Goal: Feedback & Contribution: Contribute content

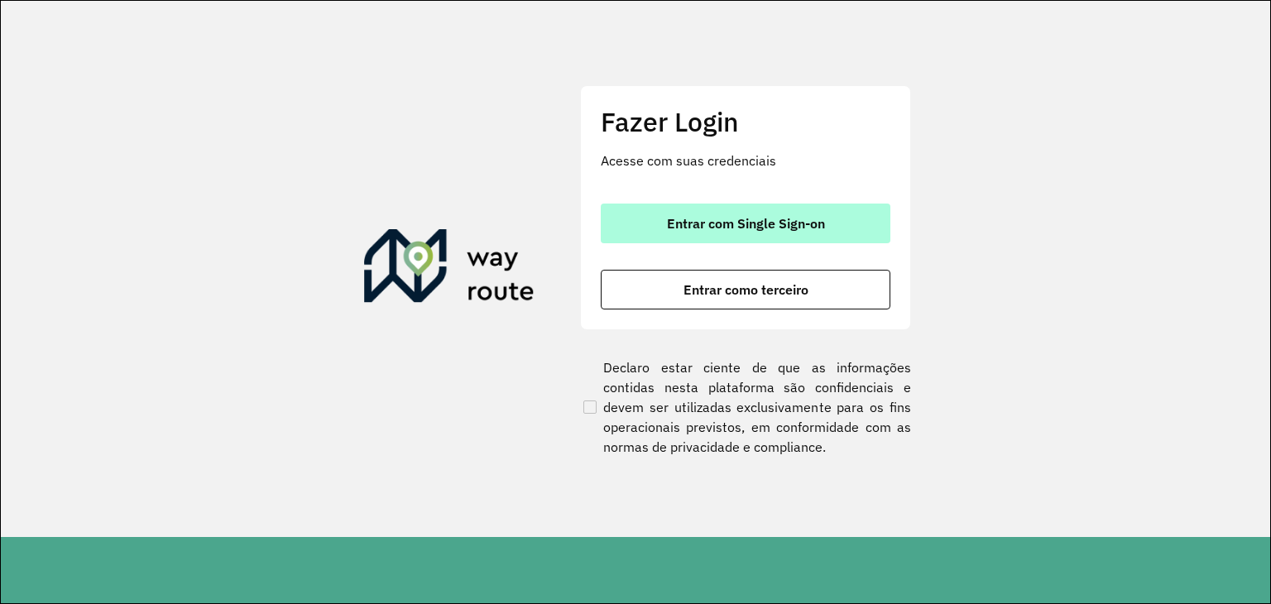
click at [700, 223] on span "Entrar com Single Sign-on" at bounding box center [746, 223] width 158 height 13
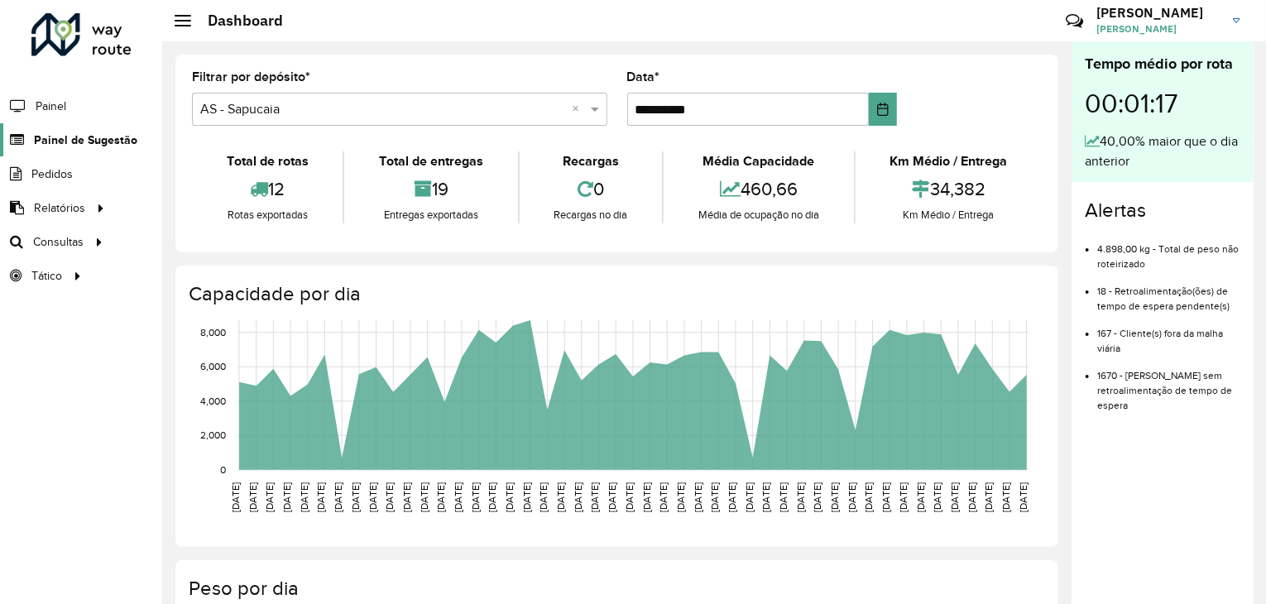
click at [119, 139] on span "Painel de Sugestão" at bounding box center [85, 140] width 103 height 17
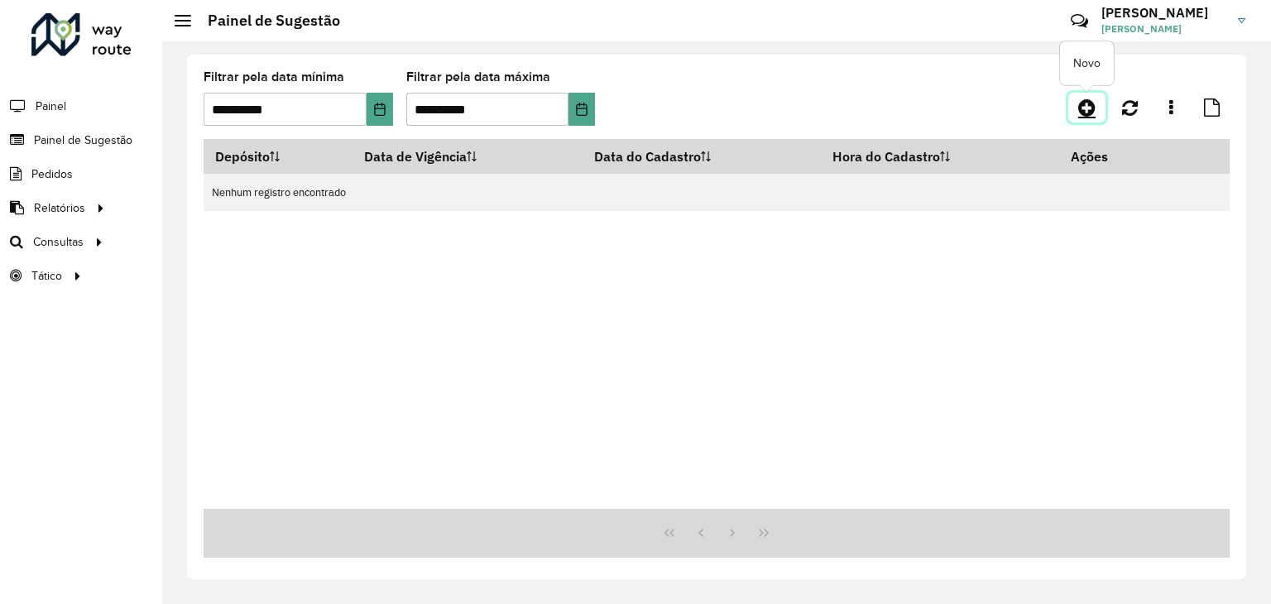
click at [1082, 112] on icon at bounding box center [1086, 108] width 17 height 20
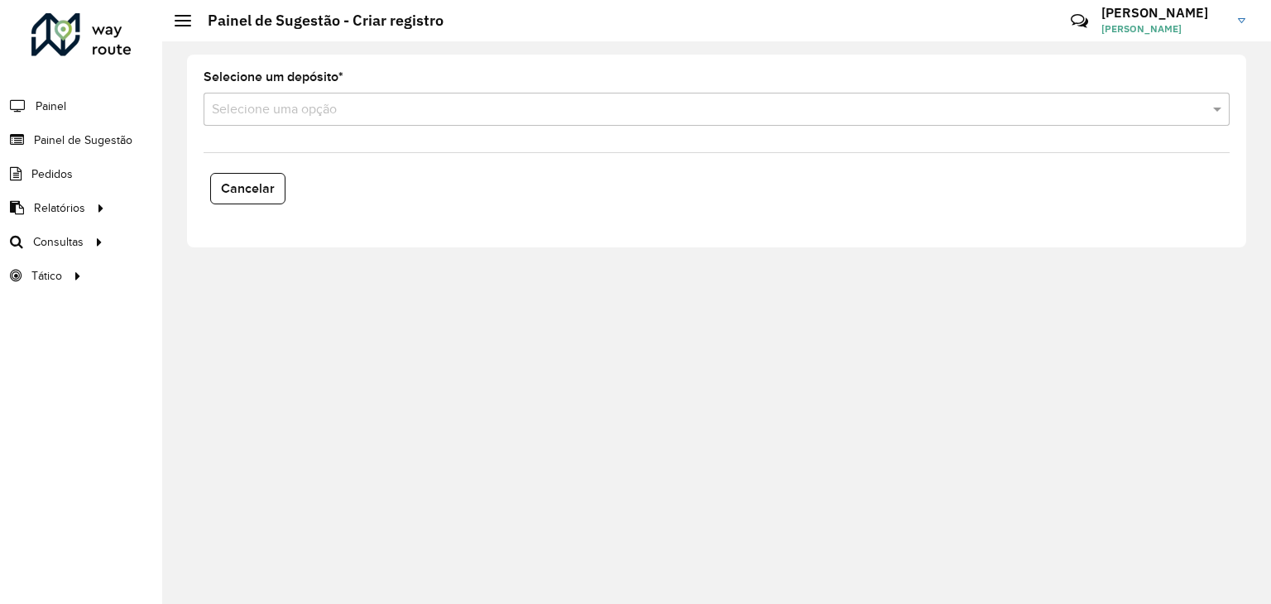
click at [355, 114] on input "text" at bounding box center [700, 110] width 976 height 20
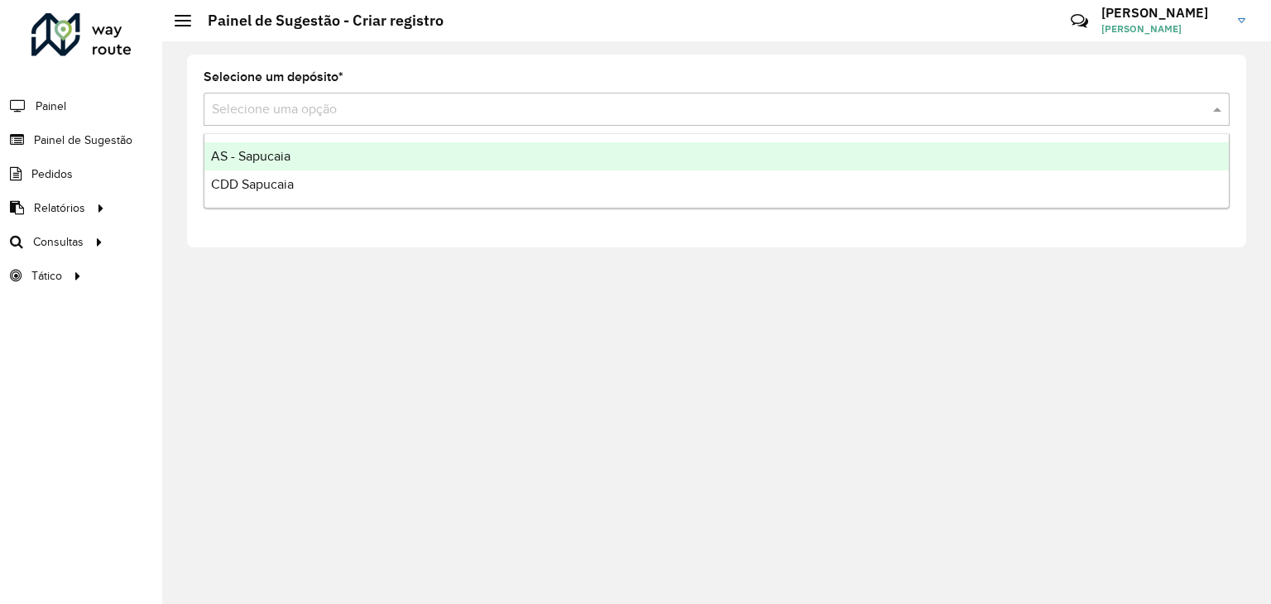
click at [269, 162] on span "AS - Sapucaia" at bounding box center [250, 156] width 79 height 14
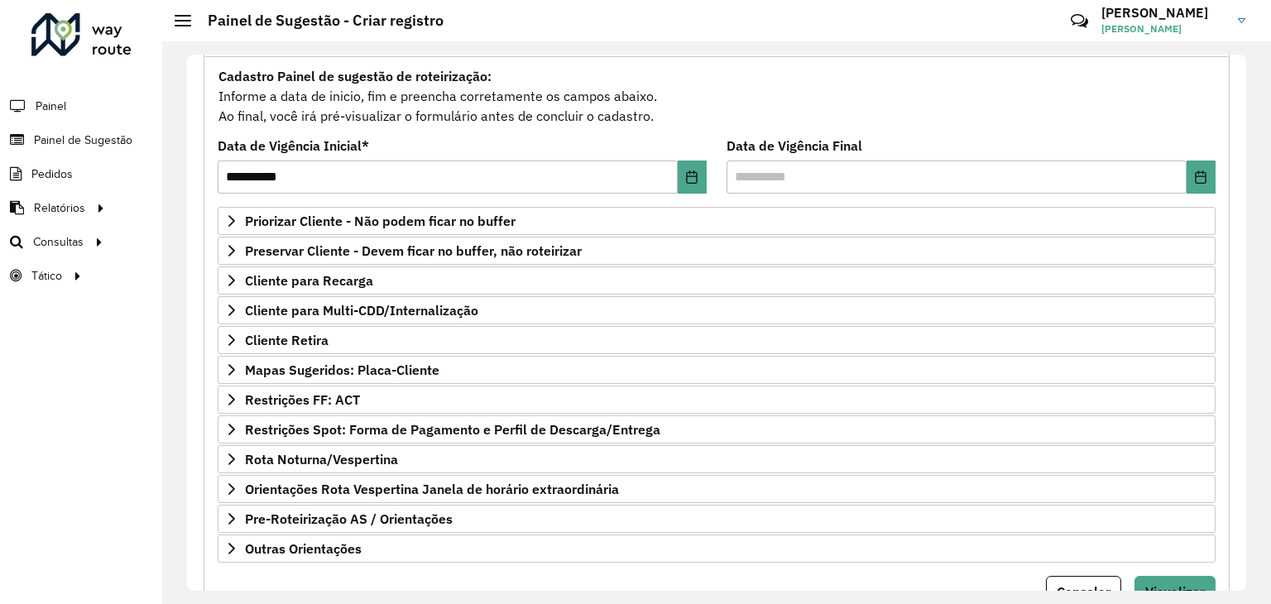
scroll to position [215, 0]
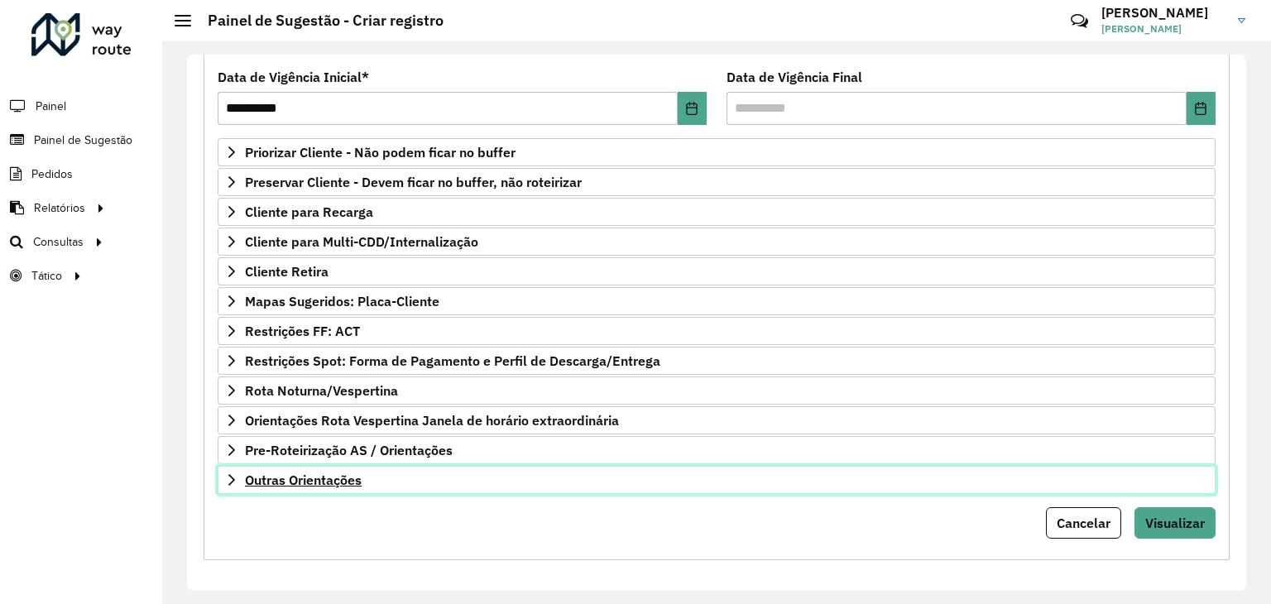
click at [335, 473] on span "Outras Orientações" at bounding box center [303, 479] width 117 height 13
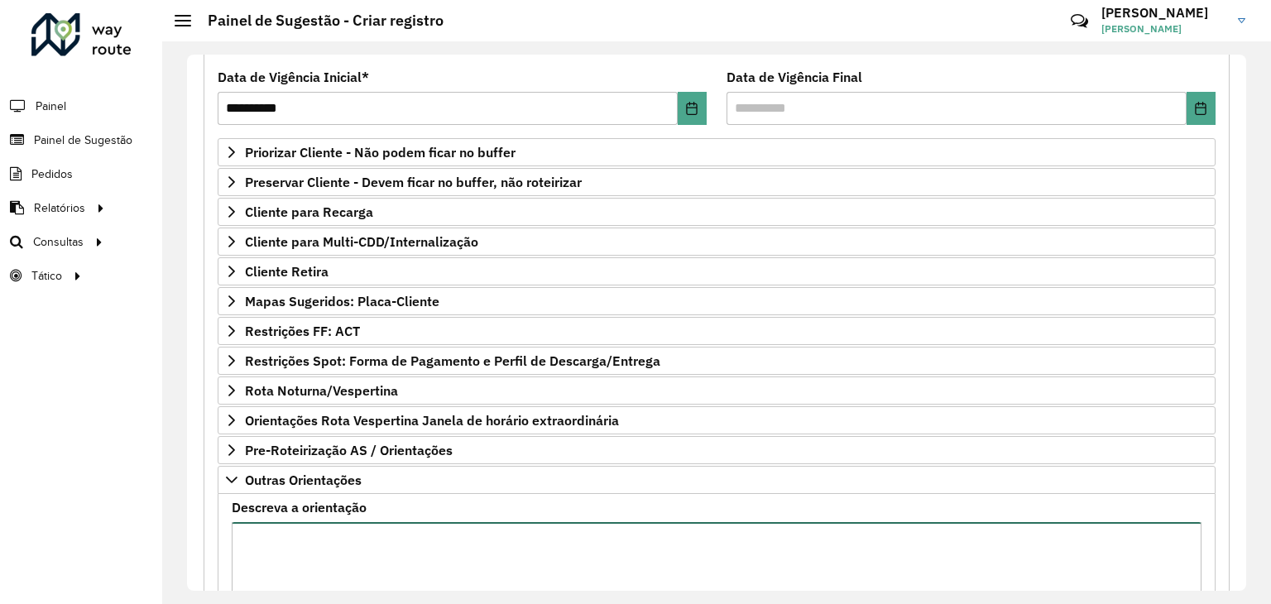
click at [320, 533] on textarea "Descreva a orientação" at bounding box center [716, 592] width 969 height 140
paste textarea "**********"
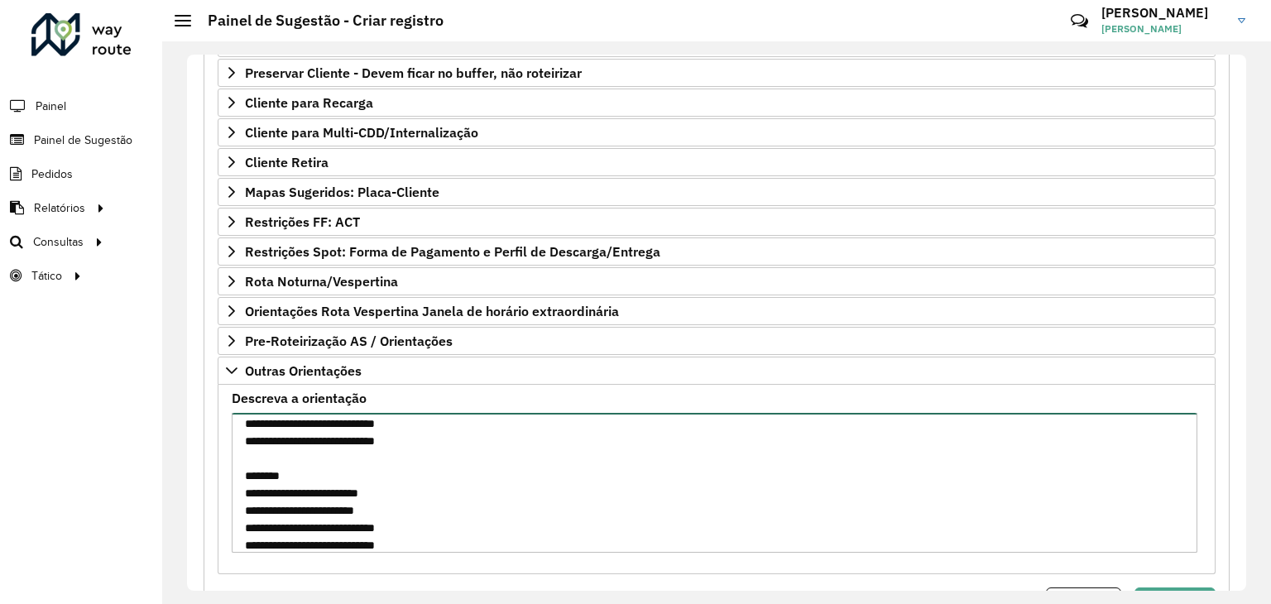
scroll to position [404, 0]
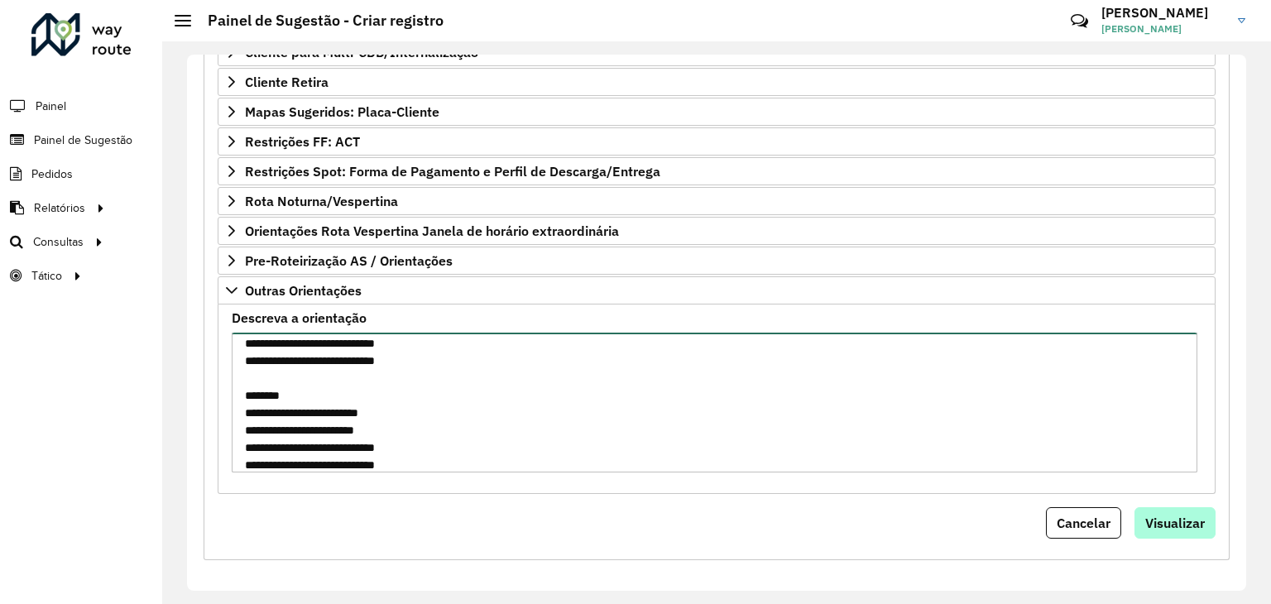
type textarea "**********"
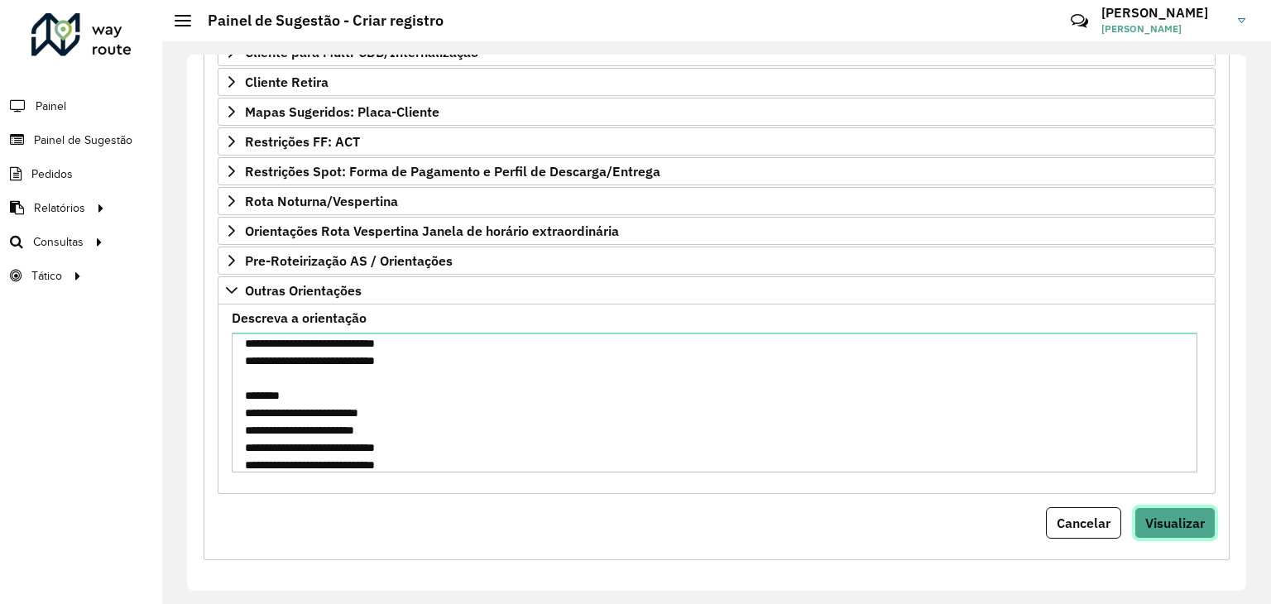
click at [1155, 522] on span "Visualizar" at bounding box center [1175, 523] width 60 height 17
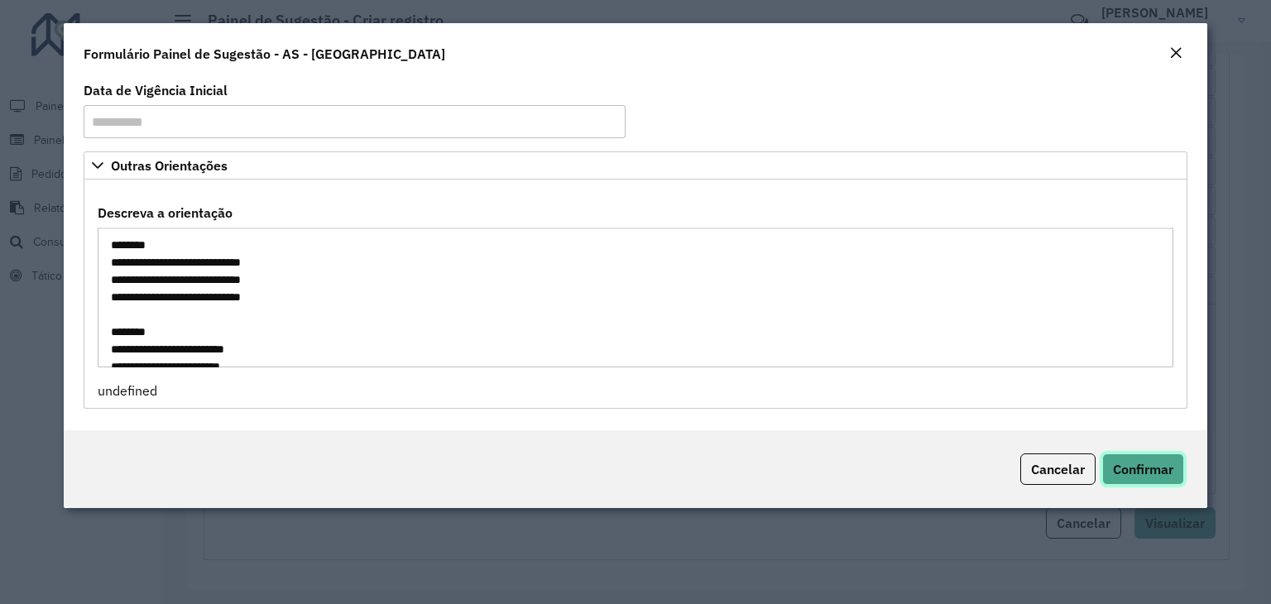
click at [1134, 475] on span "Confirmar" at bounding box center [1143, 469] width 60 height 17
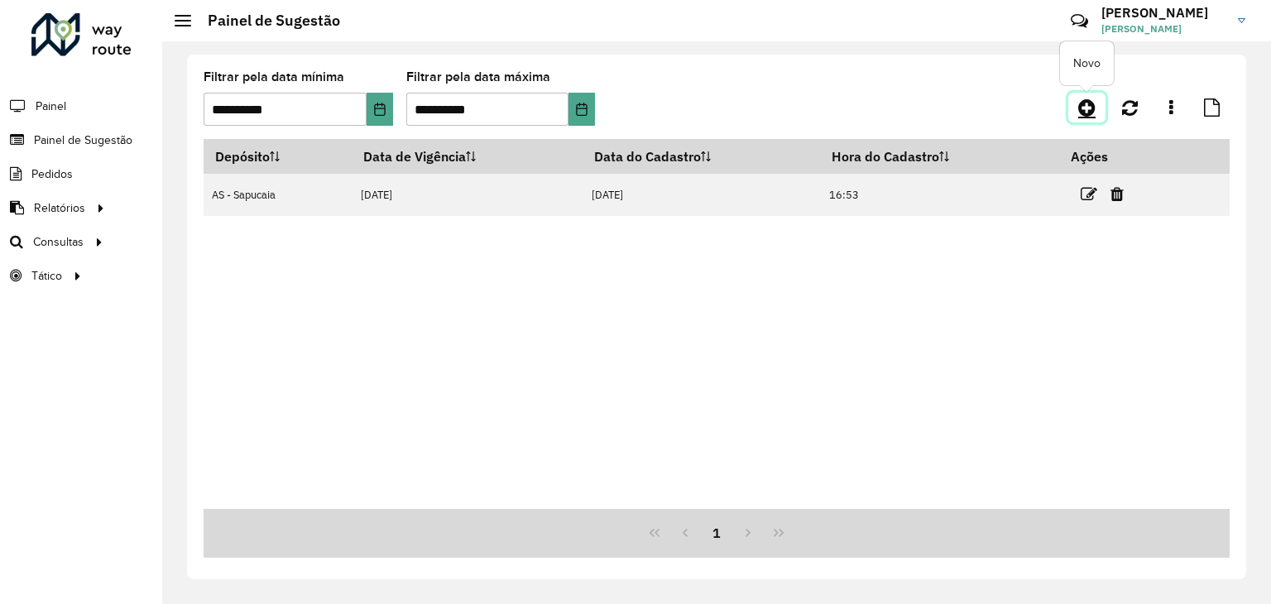
click at [1085, 115] on icon at bounding box center [1086, 108] width 17 height 20
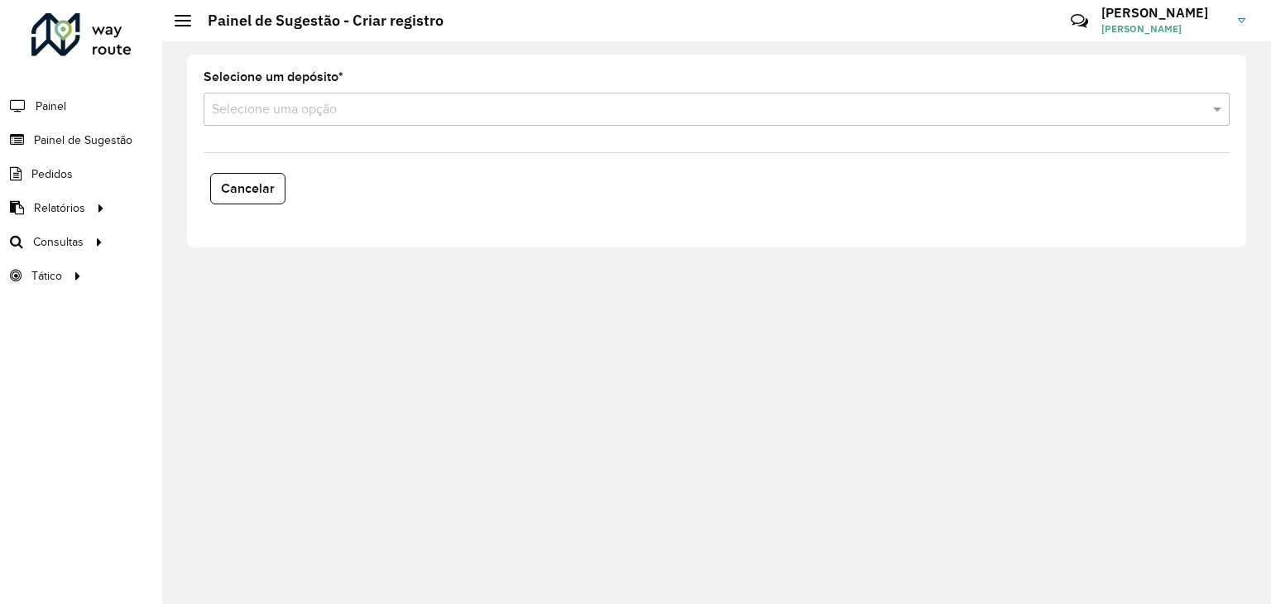
click at [448, 113] on input "text" at bounding box center [700, 110] width 976 height 20
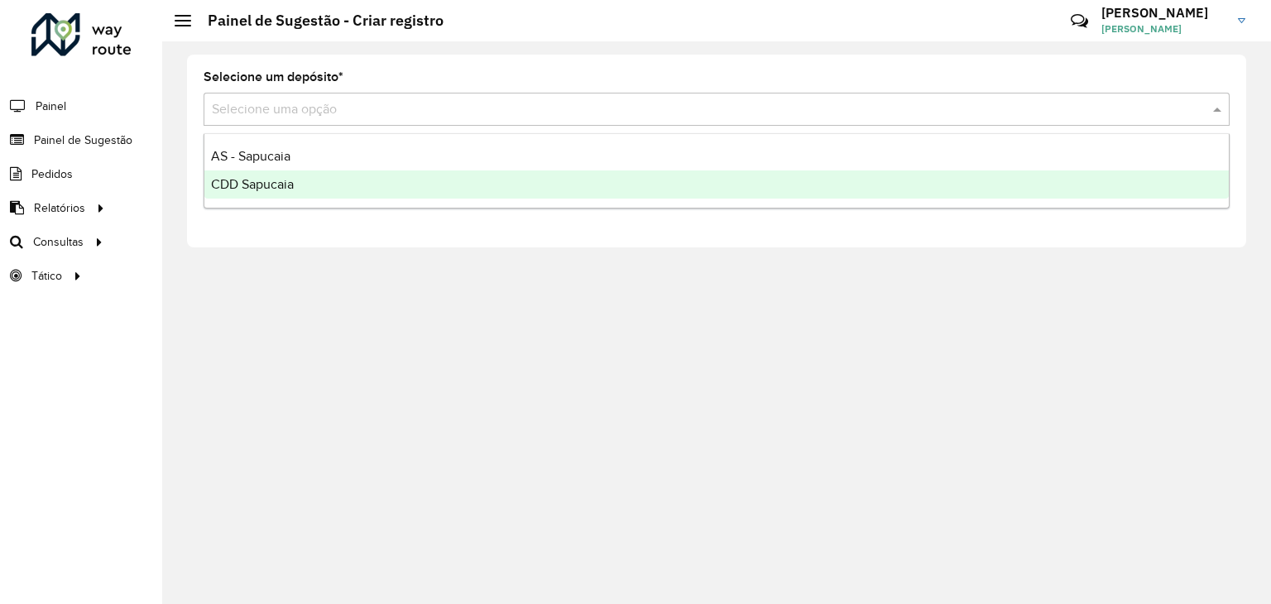
click at [309, 186] on div "CDD Sapucaia" at bounding box center [716, 184] width 1024 height 28
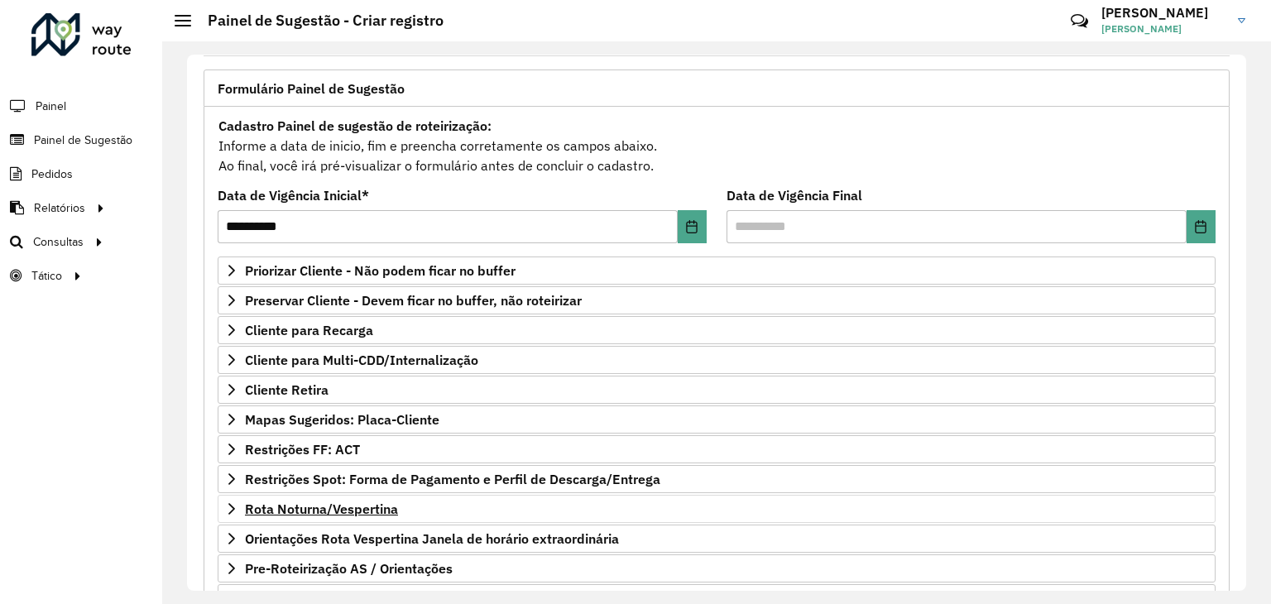
scroll to position [215, 0]
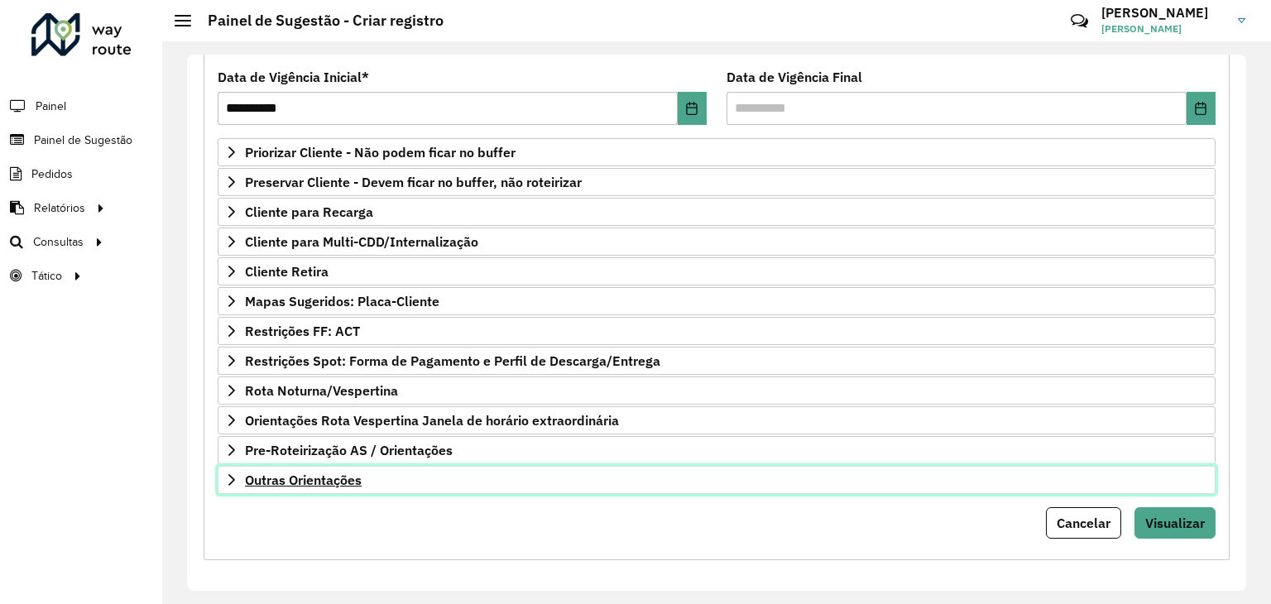
click at [325, 473] on span "Outras Orientações" at bounding box center [303, 479] width 117 height 13
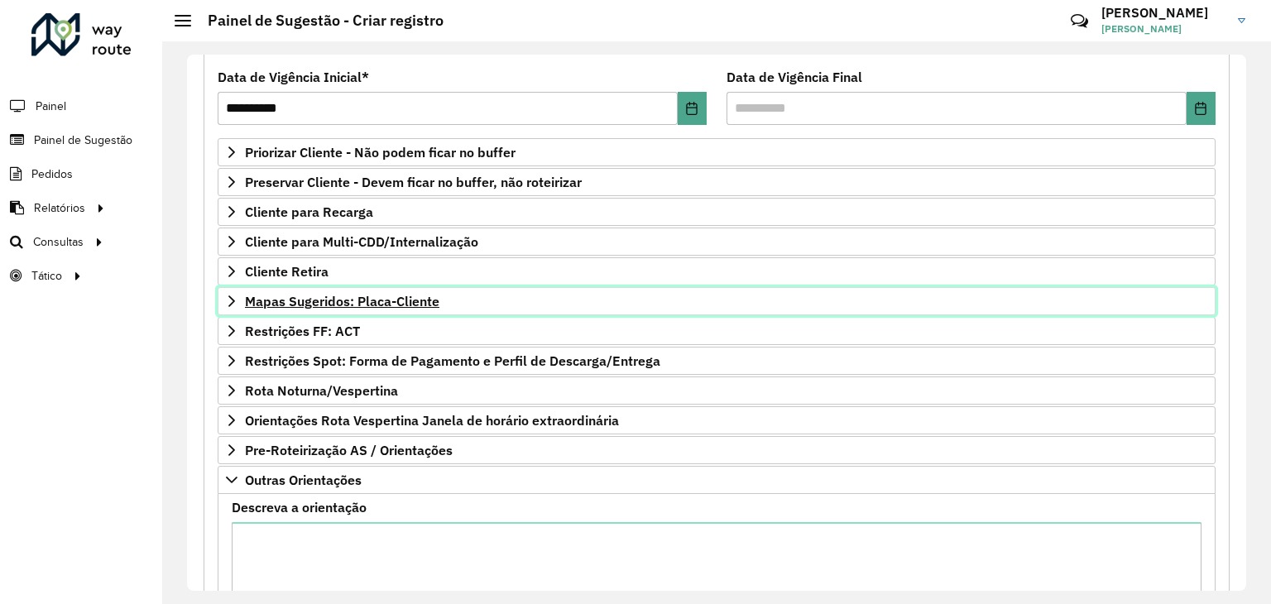
click at [333, 294] on span "Mapas Sugeridos: Placa-Cliente" at bounding box center [342, 300] width 194 height 13
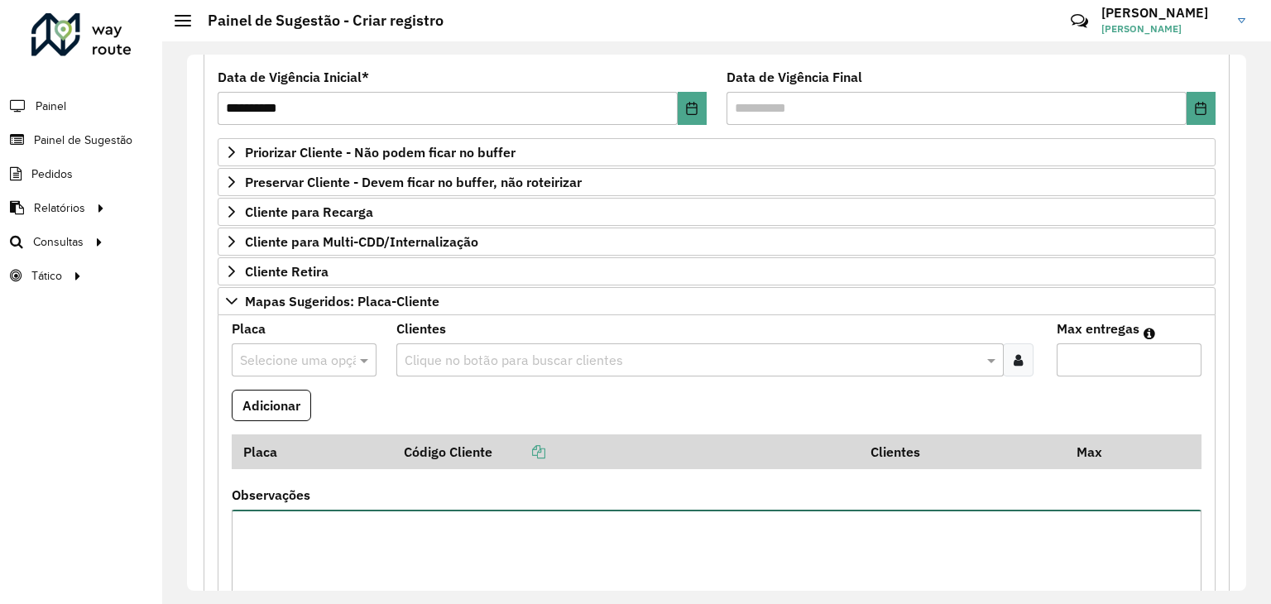
click at [321, 537] on textarea "Observações" at bounding box center [716, 580] width 969 height 140
paste textarea "*****"
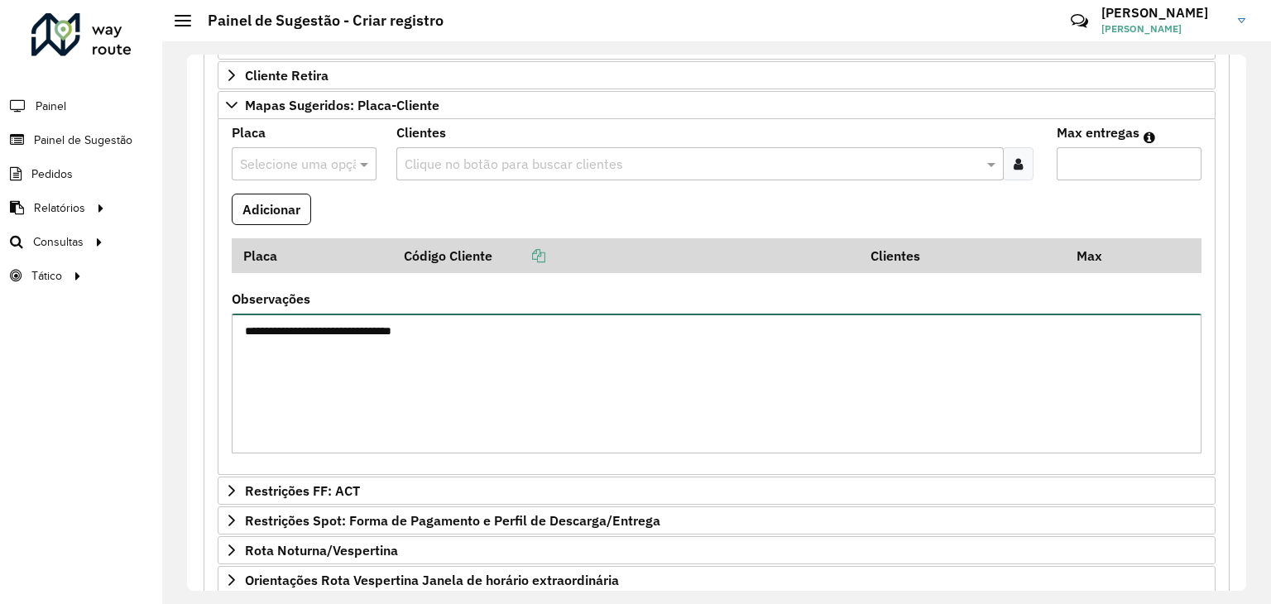
scroll to position [761, 0]
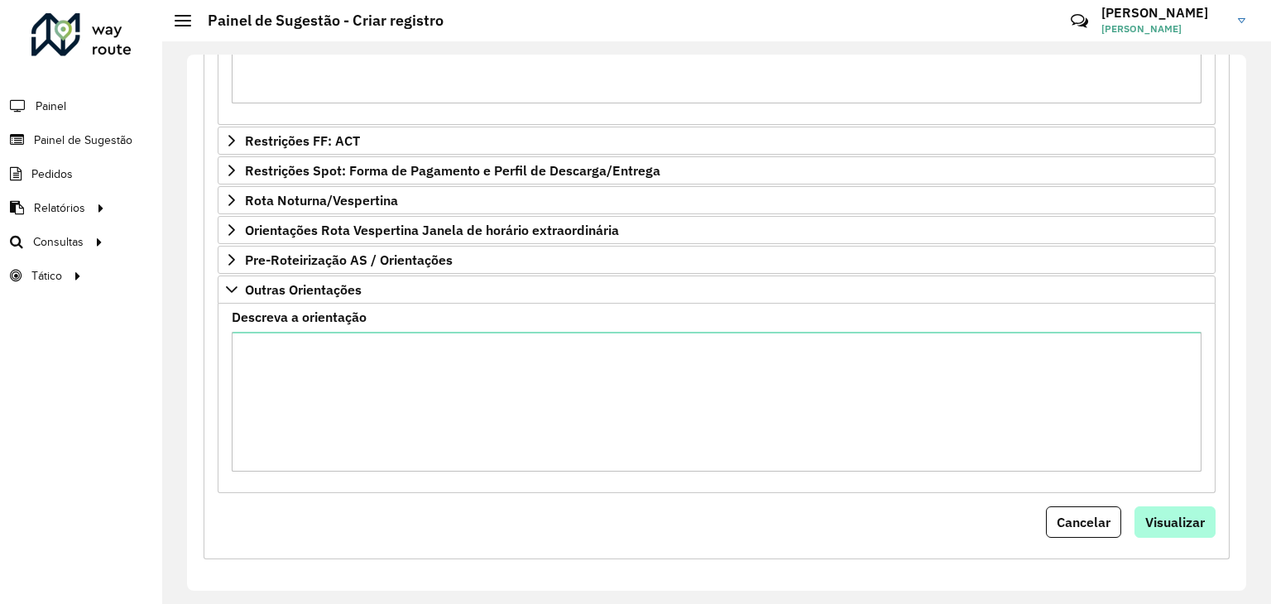
type textarea "**********"
click at [1175, 514] on span "Visualizar" at bounding box center [1175, 522] width 60 height 17
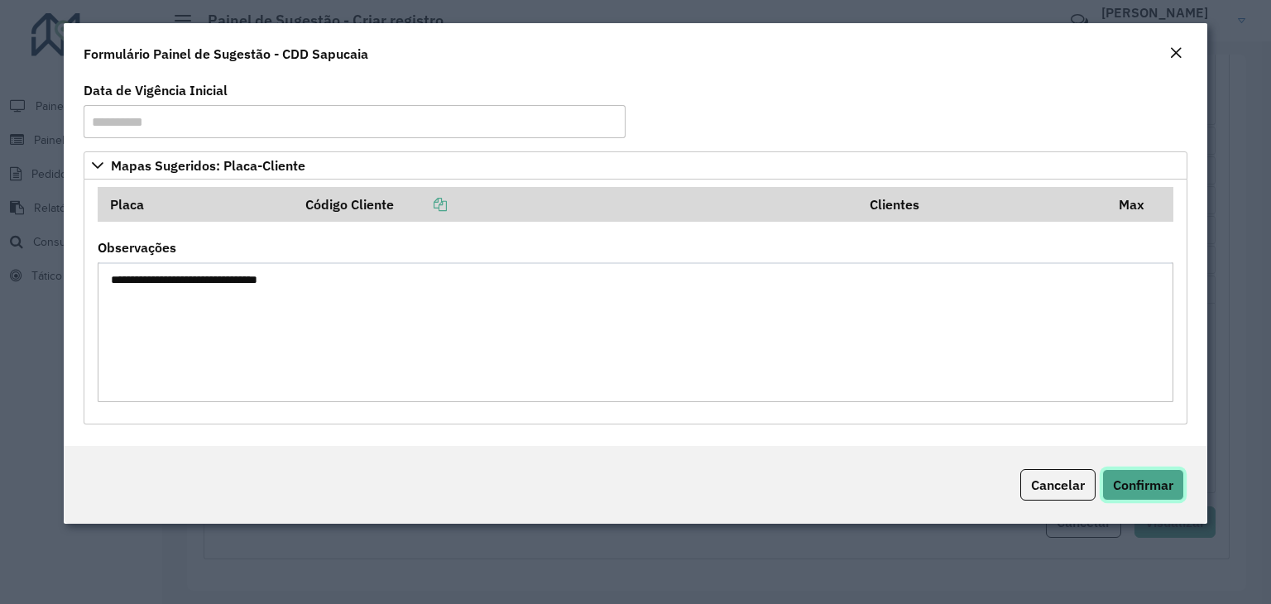
click at [1142, 474] on button "Confirmar" at bounding box center [1143, 484] width 82 height 31
